Goal: Task Accomplishment & Management: Manage account settings

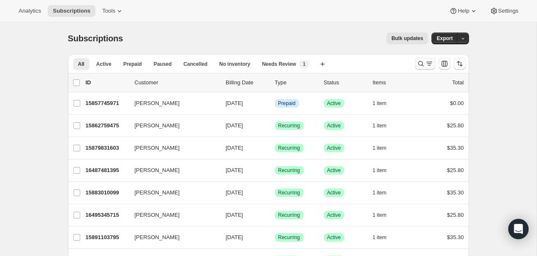
click at [422, 59] on button "Search and filter results" at bounding box center [425, 64] width 20 height 12
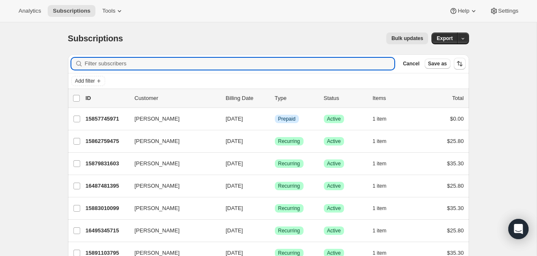
click at [224, 57] on div "Filter subscribers Cancel Save as" at bounding box center [268, 64] width 401 height 19
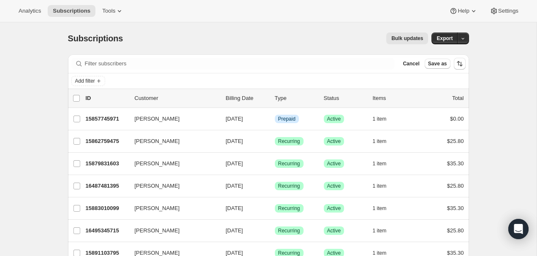
click at [224, 57] on div "Filter subscribers Cancel Save as" at bounding box center [268, 64] width 401 height 19
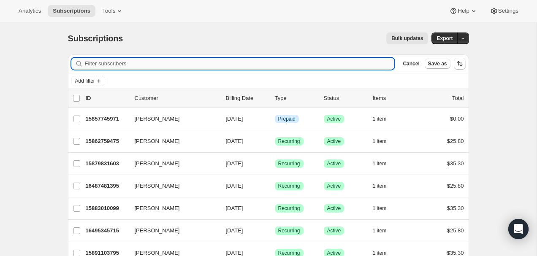
click at [221, 65] on input "Filter subscribers" at bounding box center [240, 64] width 310 height 12
paste input "[EMAIL_ADDRESS][DOMAIN_NAME]"
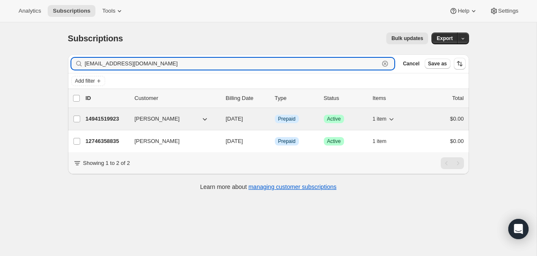
type input "[EMAIL_ADDRESS][DOMAIN_NAME]"
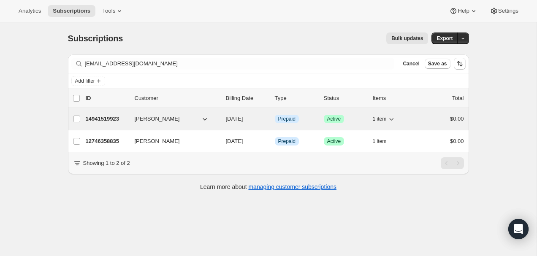
click at [113, 121] on p "14941519923" at bounding box center [107, 119] width 42 height 8
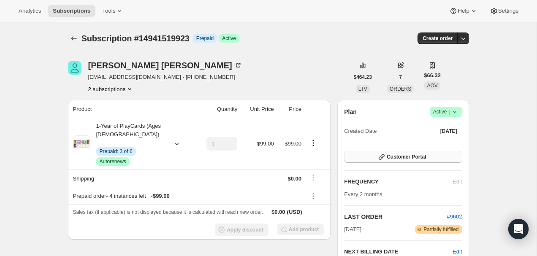
click at [418, 156] on span "Customer Portal" at bounding box center [406, 157] width 39 height 7
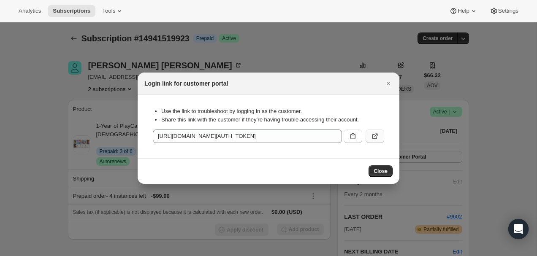
click at [372, 136] on icon ":rcd:" at bounding box center [375, 136] width 8 height 8
click at [391, 79] on button "Close" at bounding box center [389, 84] width 12 height 12
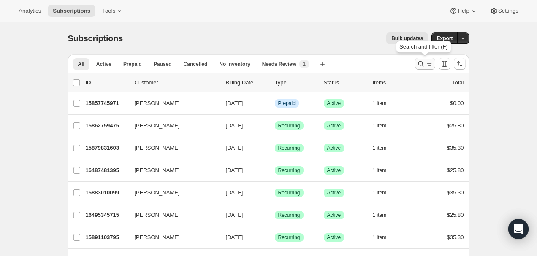
click at [420, 62] on icon "Search and filter results" at bounding box center [421, 64] width 8 height 8
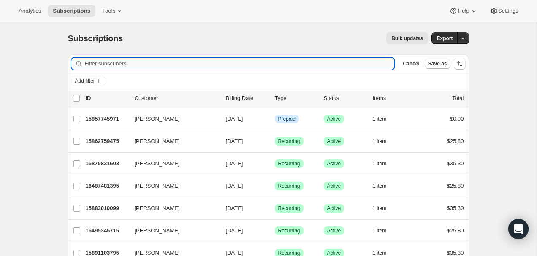
click at [320, 69] on input "Filter subscribers" at bounding box center [240, 64] width 310 height 12
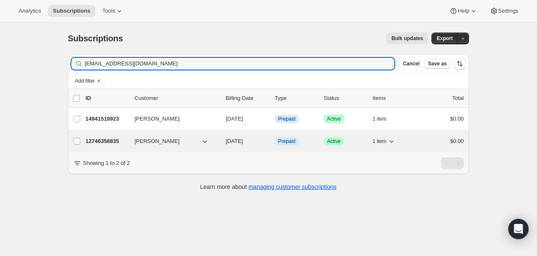
type input "[EMAIL_ADDRESS][DOMAIN_NAME]"
click at [109, 137] on p "12746358835" at bounding box center [107, 141] width 42 height 8
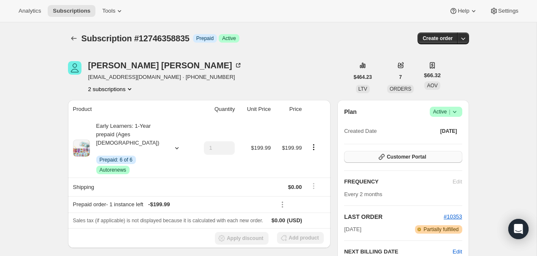
click at [408, 155] on span "Customer Portal" at bounding box center [406, 157] width 39 height 7
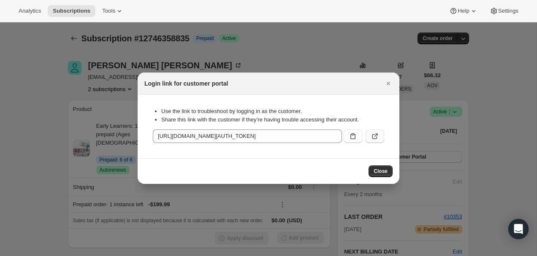
click at [376, 132] on icon ":rc8:" at bounding box center [375, 136] width 8 height 8
click at [389, 86] on icon "Close" at bounding box center [389, 83] width 8 height 8
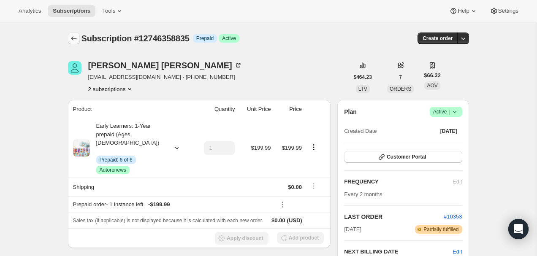
click at [74, 36] on icon "Subscriptions" at bounding box center [74, 38] width 8 height 8
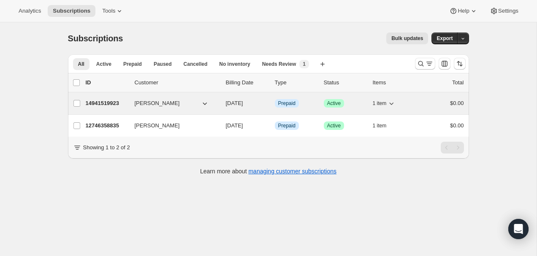
click at [107, 104] on p "14941519923" at bounding box center [107, 103] width 42 height 8
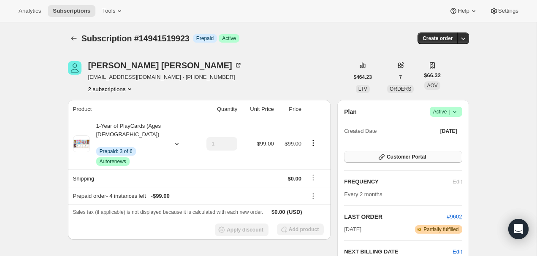
click at [406, 154] on span "Customer Portal" at bounding box center [406, 157] width 39 height 7
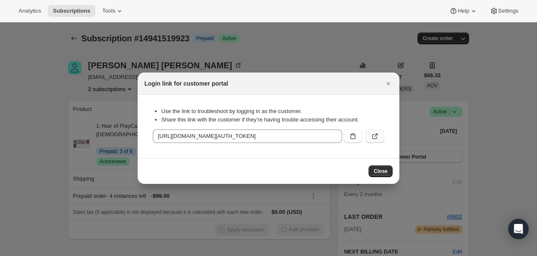
click at [383, 133] on button ":rgb:" at bounding box center [375, 137] width 19 height 14
click at [373, 135] on icon ":rgb:" at bounding box center [375, 136] width 5 height 5
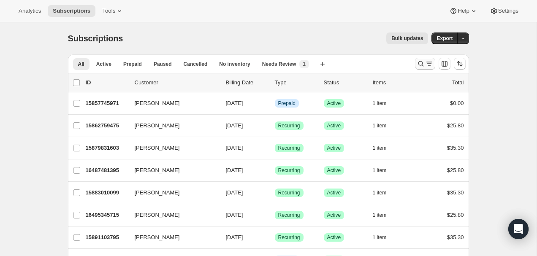
click at [417, 60] on button "Search and filter results" at bounding box center [425, 64] width 20 height 12
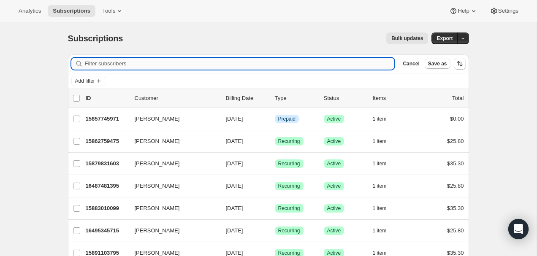
click at [342, 64] on input "Filter subscribers" at bounding box center [240, 64] width 310 height 12
paste input "[EMAIL_ADDRESS][DOMAIN_NAME]"
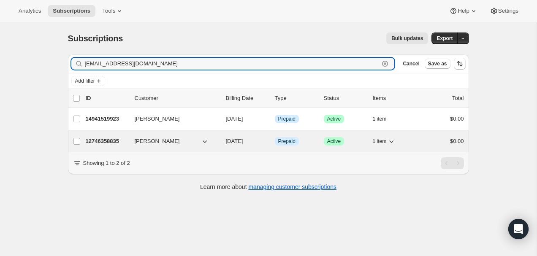
type input "[EMAIL_ADDRESS][DOMAIN_NAME]"
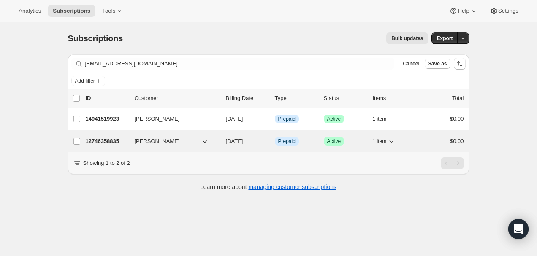
click at [104, 139] on p "12746358835" at bounding box center [107, 141] width 42 height 8
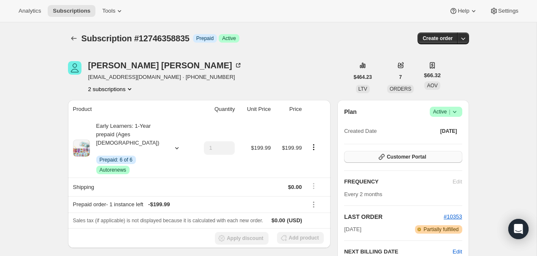
click at [403, 153] on button "Customer Portal" at bounding box center [403, 157] width 118 height 12
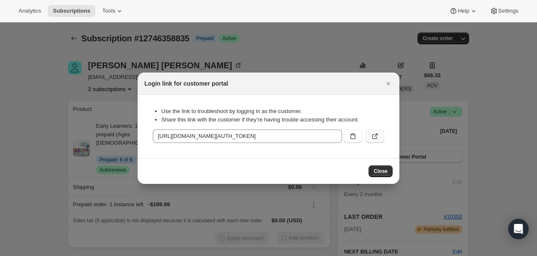
click at [377, 139] on icon ":rcd:" at bounding box center [375, 136] width 8 height 8
click at [72, 54] on div at bounding box center [268, 128] width 537 height 256
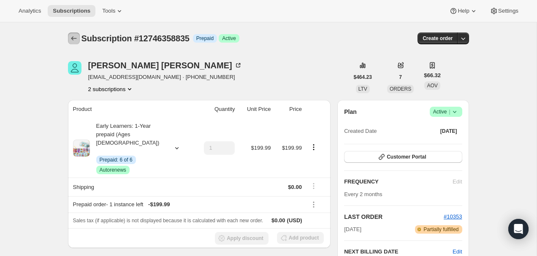
click at [68, 37] on button "Subscriptions" at bounding box center [74, 39] width 12 height 12
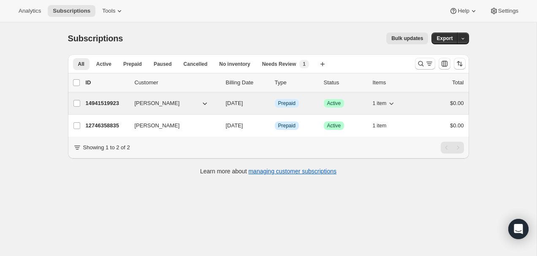
click at [115, 103] on p "14941519923" at bounding box center [107, 103] width 42 height 8
